Goal: Find specific page/section: Find specific page/section

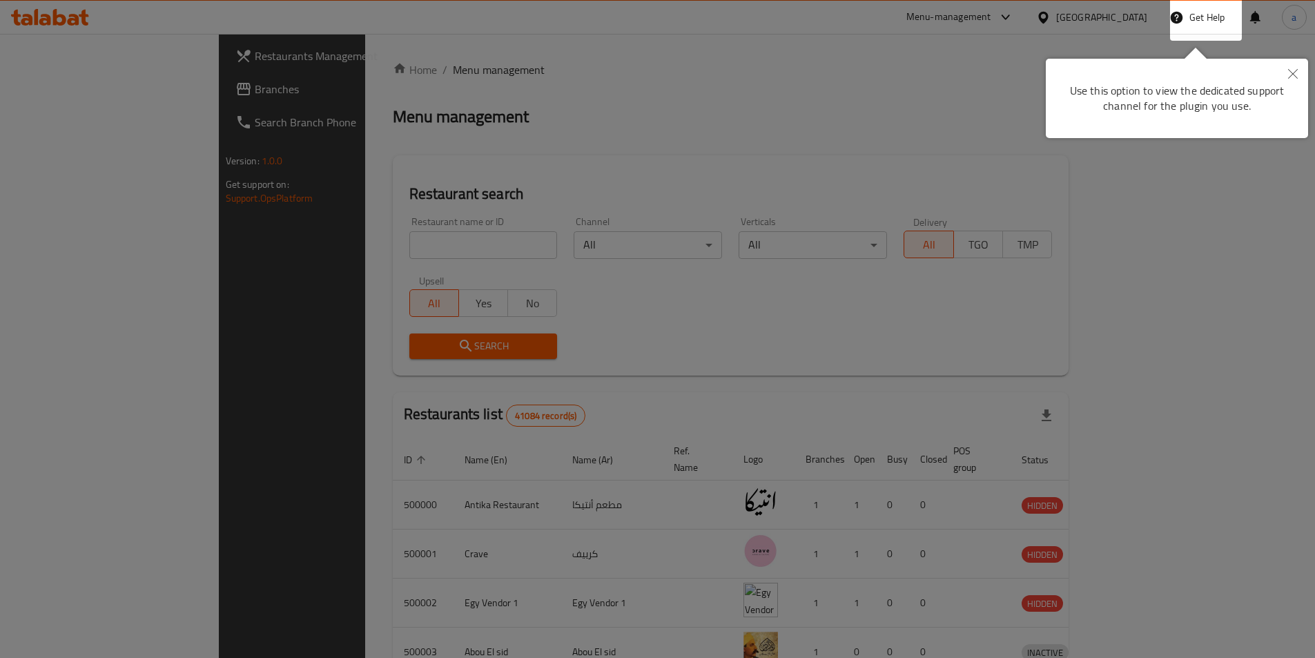
click at [1300, 62] on button "Close" at bounding box center [1293, 75] width 30 height 32
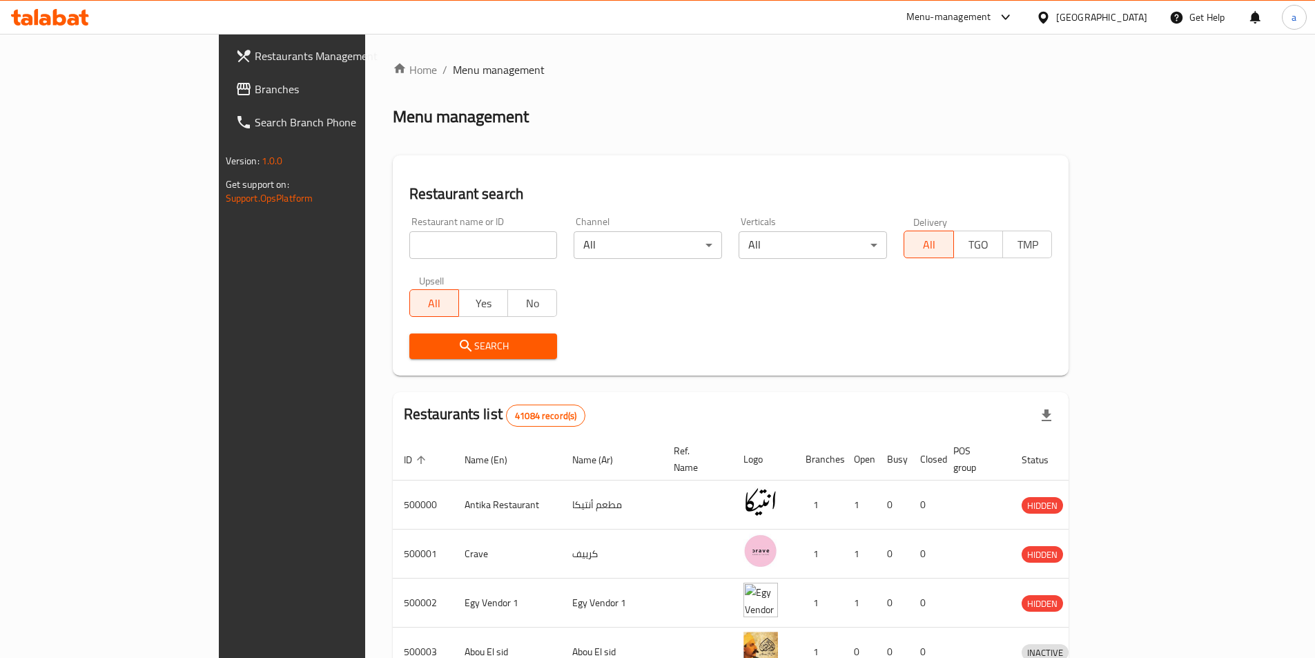
click at [1138, 26] on div "[GEOGRAPHIC_DATA]" at bounding box center [1091, 17] width 133 height 33
click at [1138, 14] on div "[GEOGRAPHIC_DATA]" at bounding box center [1101, 17] width 91 height 15
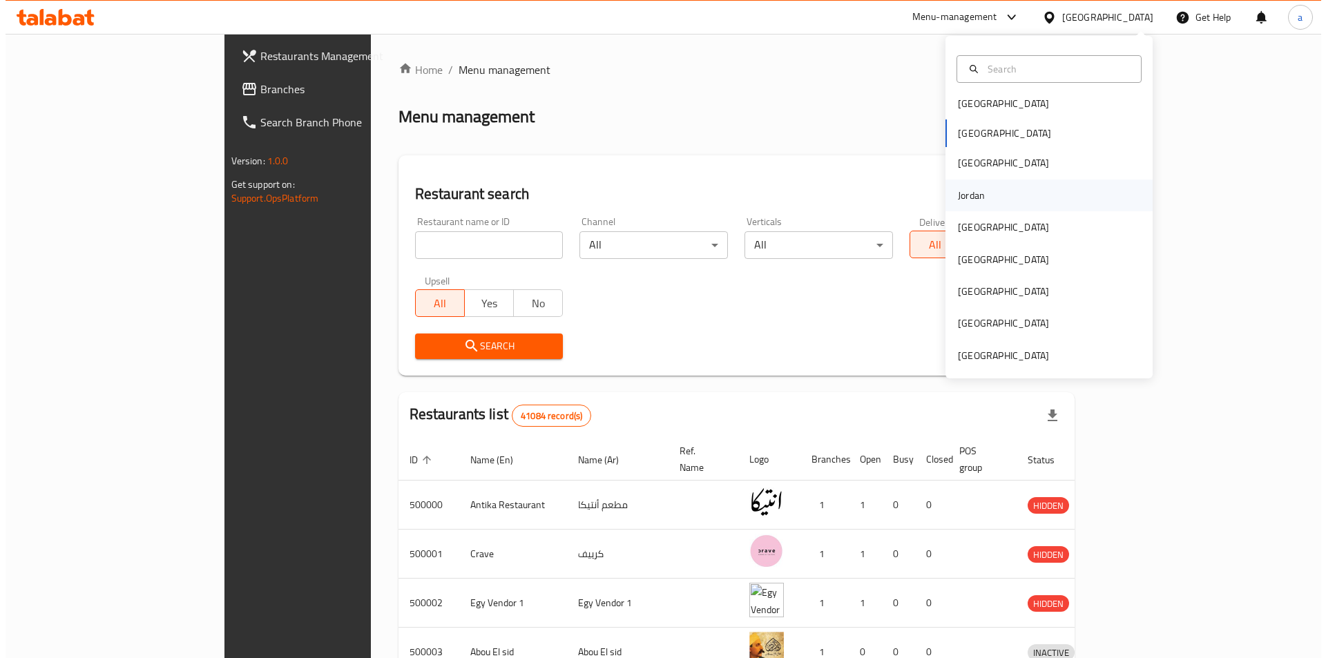
scroll to position [8, 0]
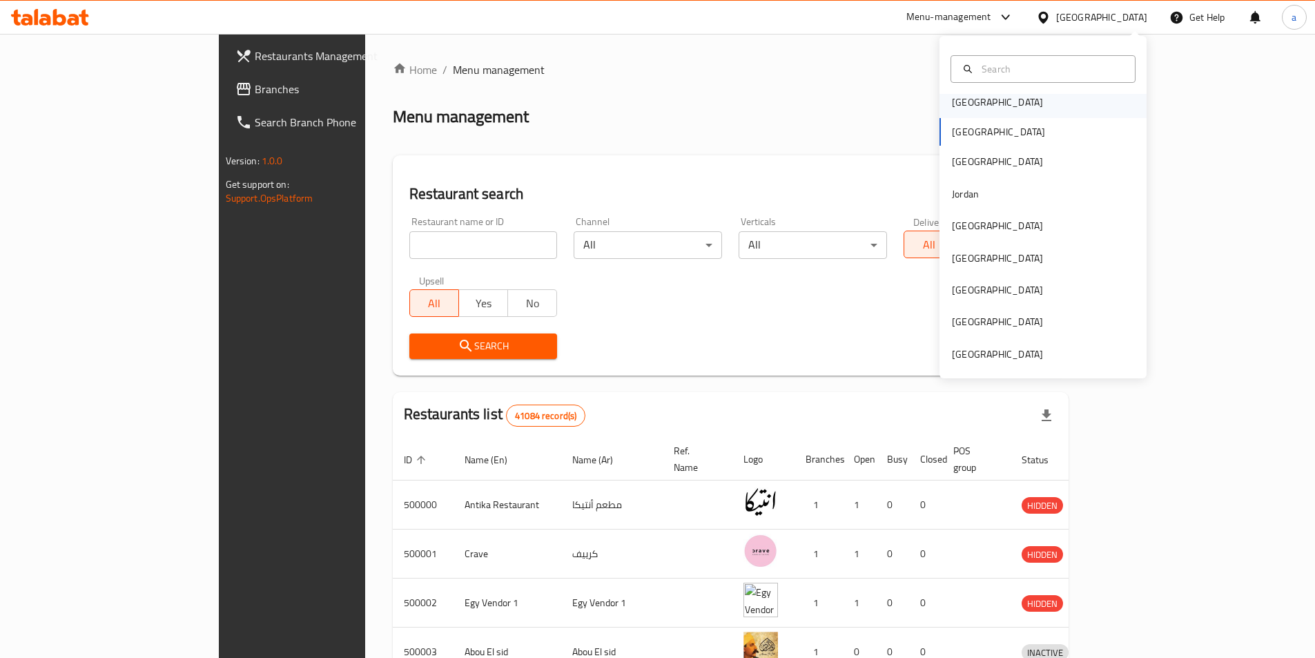
click at [993, 97] on div "[GEOGRAPHIC_DATA]" at bounding box center [1043, 102] width 207 height 32
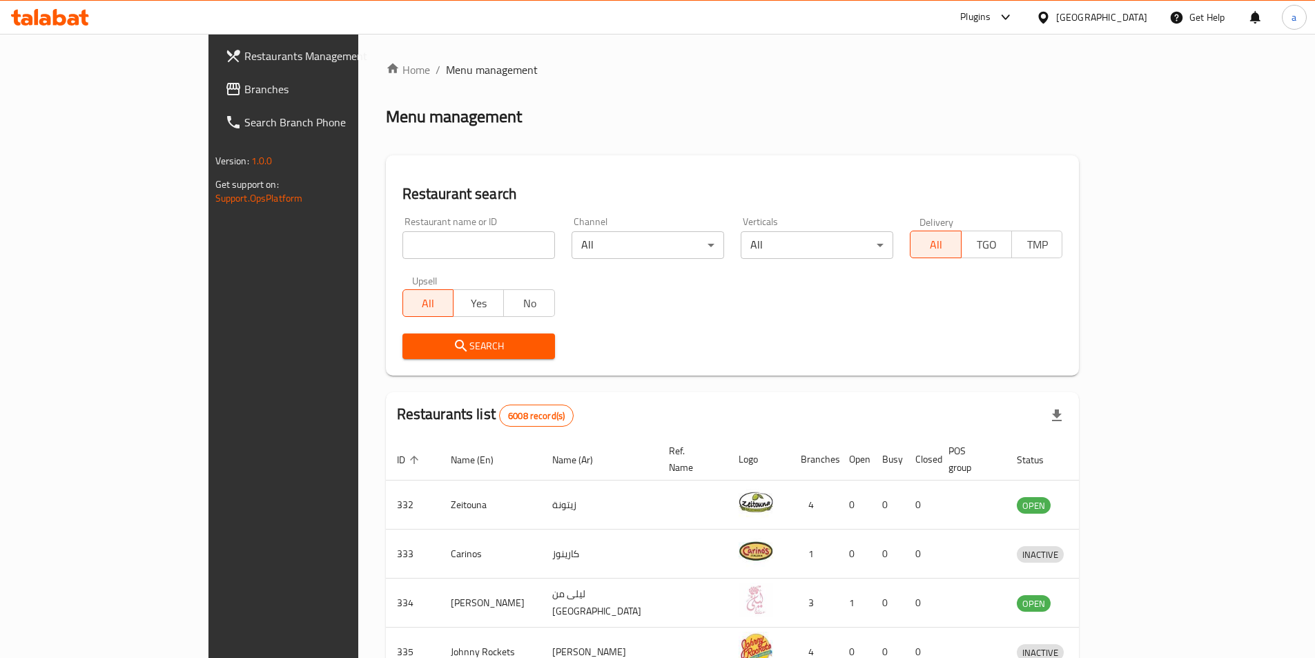
click at [402, 237] on input "search" at bounding box center [478, 245] width 153 height 28
paste input "21156"
type input "21156"
click button "Search" at bounding box center [478, 346] width 153 height 26
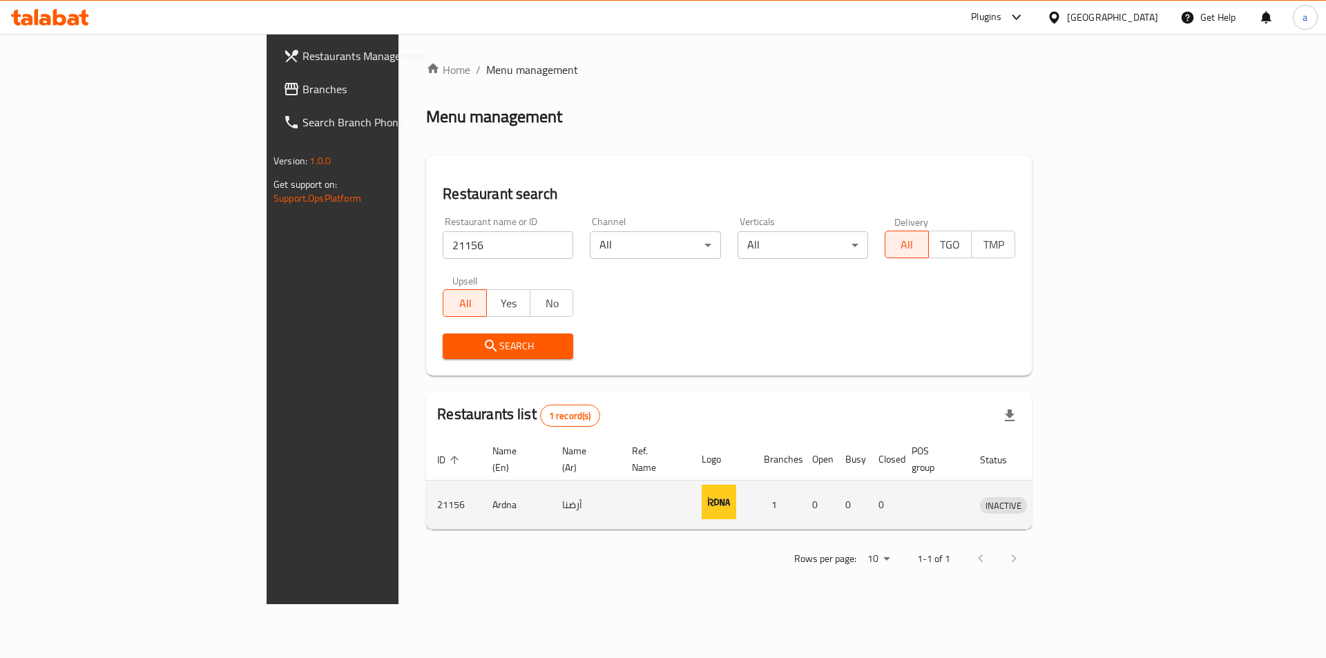
click at [801, 481] on td "1" at bounding box center [777, 505] width 48 height 49
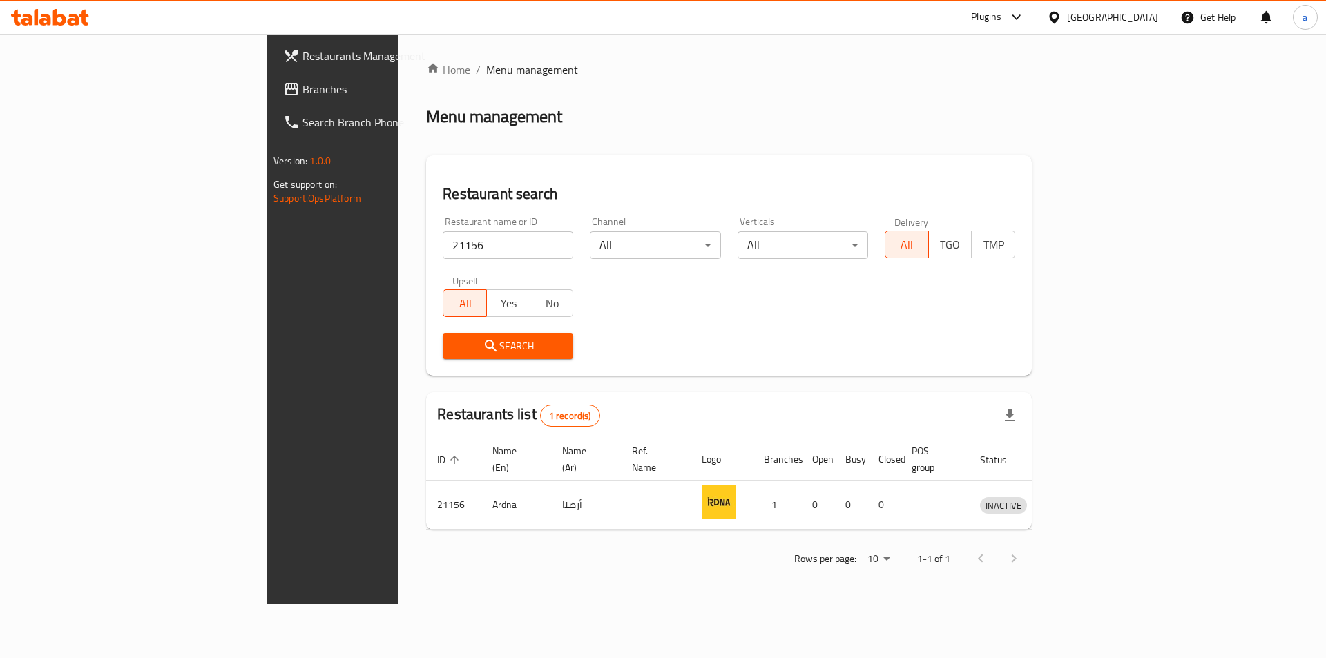
click at [302, 95] on span "Branches" at bounding box center [389, 89] width 175 height 17
